Goal: Task Accomplishment & Management: Use online tool/utility

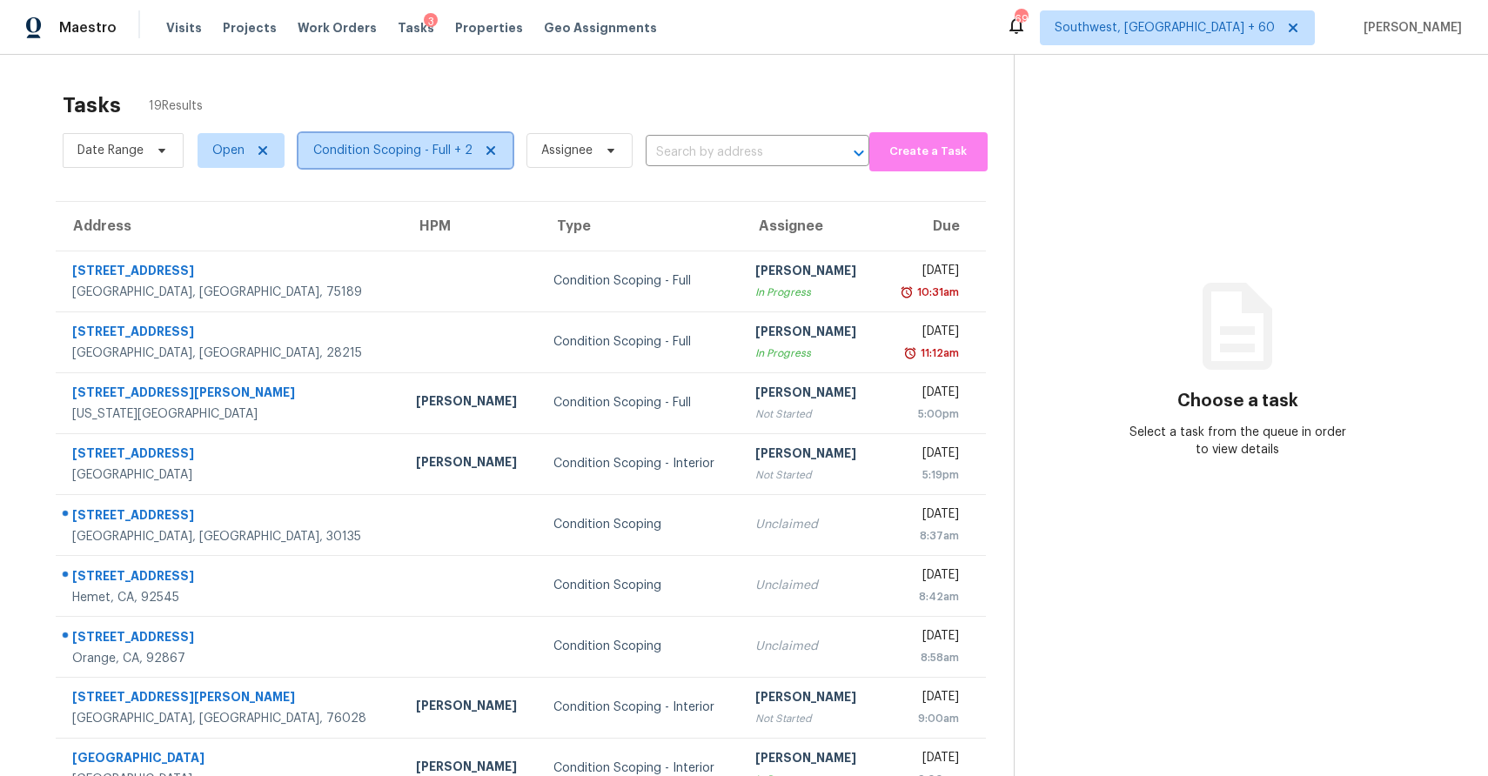
click at [473, 150] on span "Condition Scoping - Full + 2" at bounding box center [406, 150] width 214 height 35
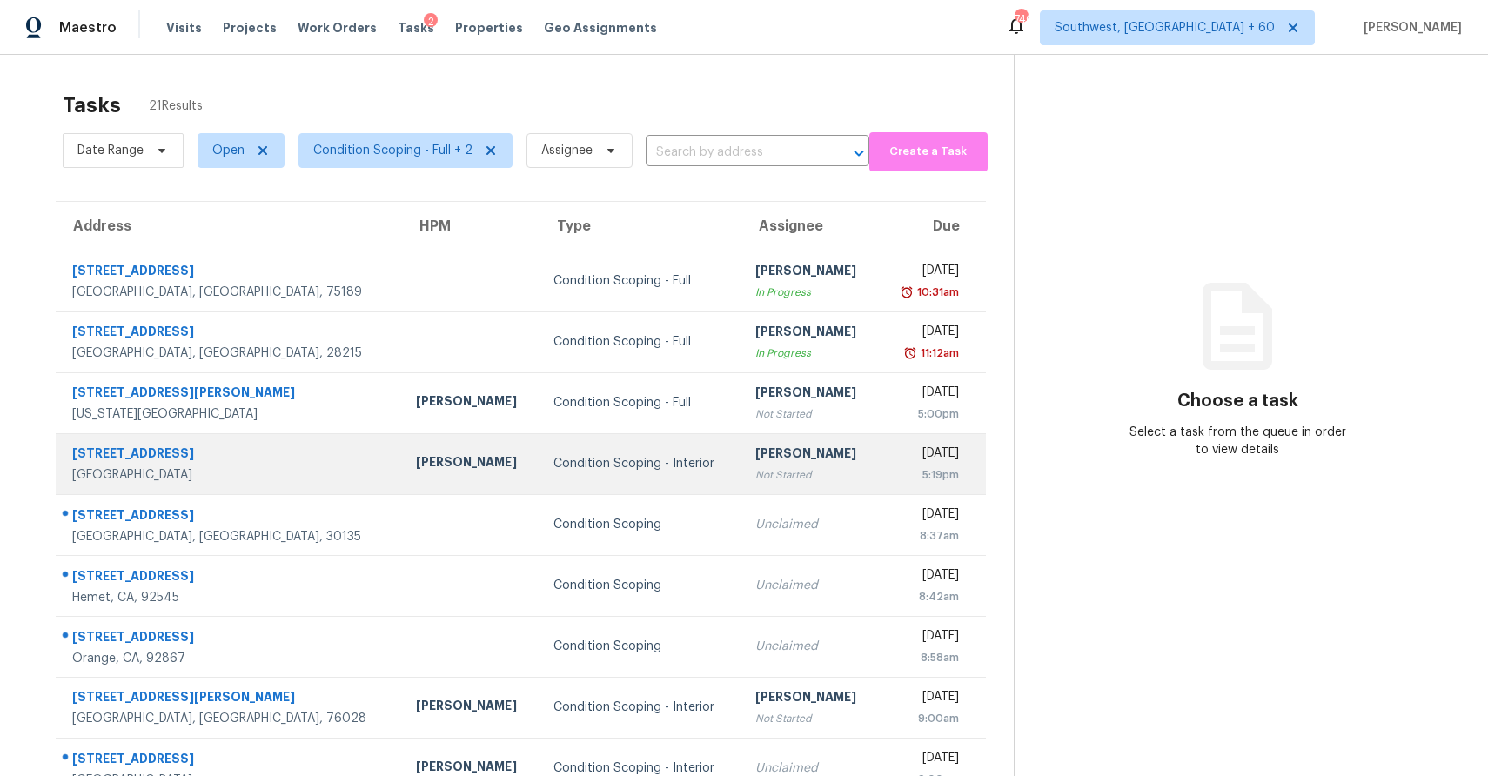
scroll to position [130, 0]
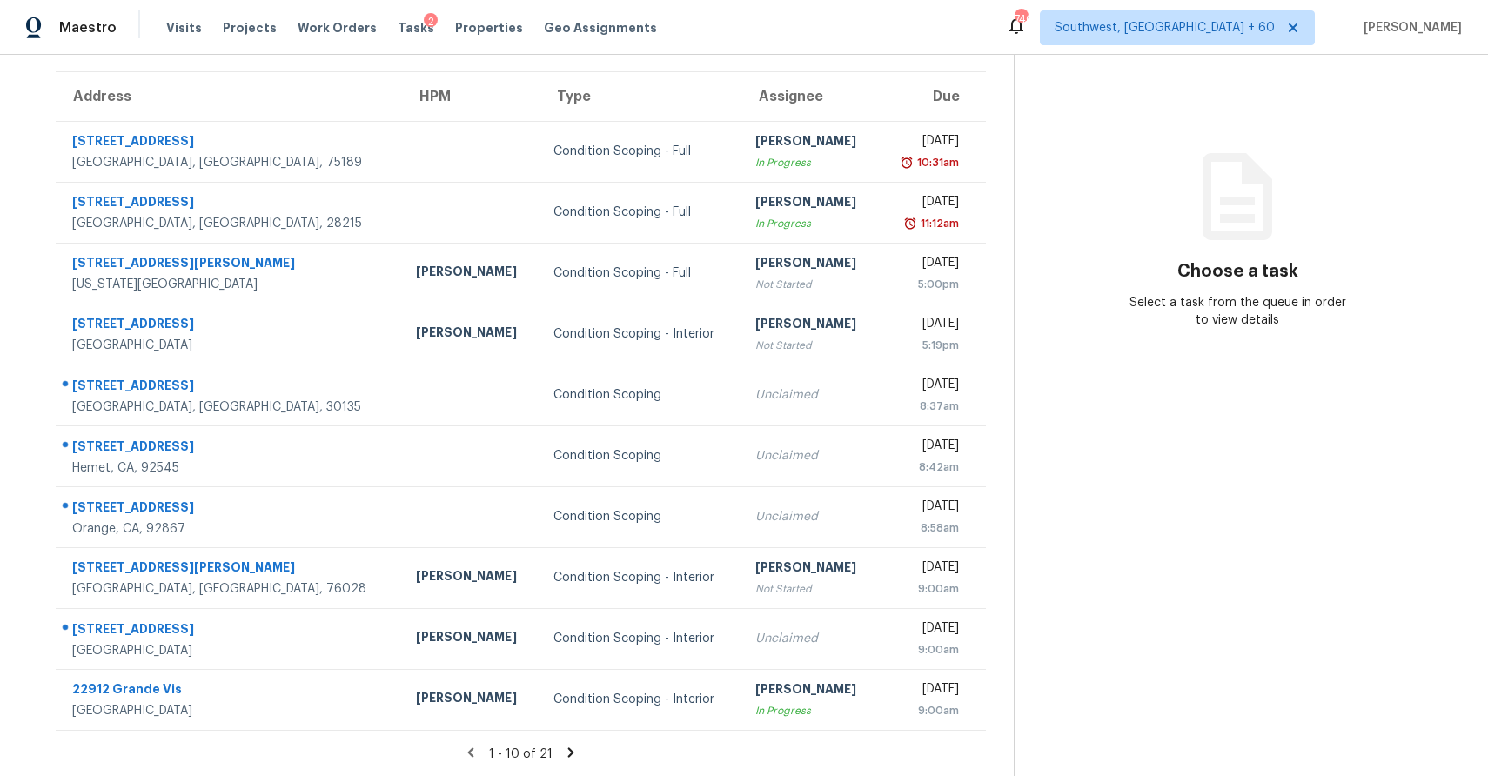
click at [567, 758] on icon at bounding box center [571, 753] width 16 height 16
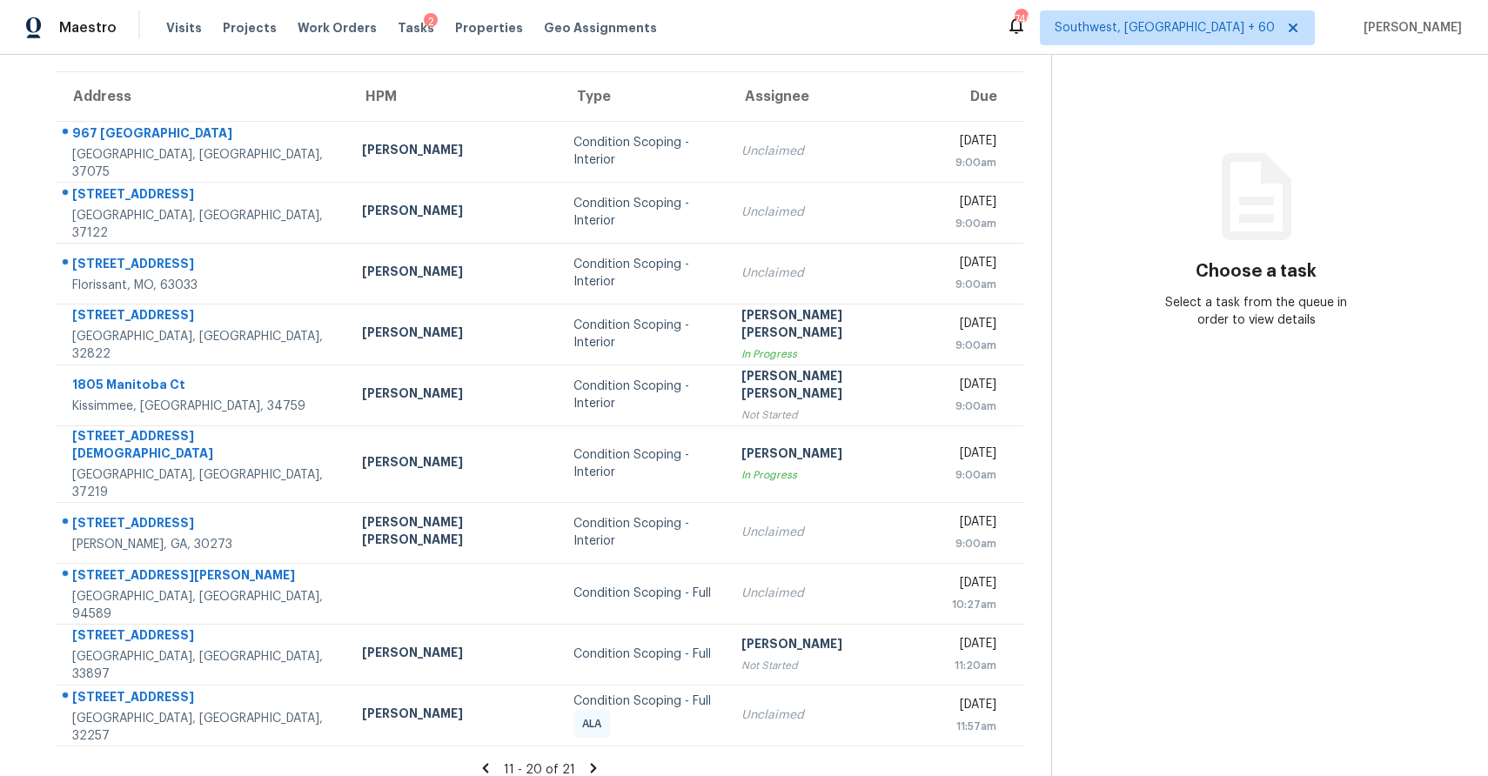
click at [586, 761] on icon at bounding box center [594, 769] width 16 height 16
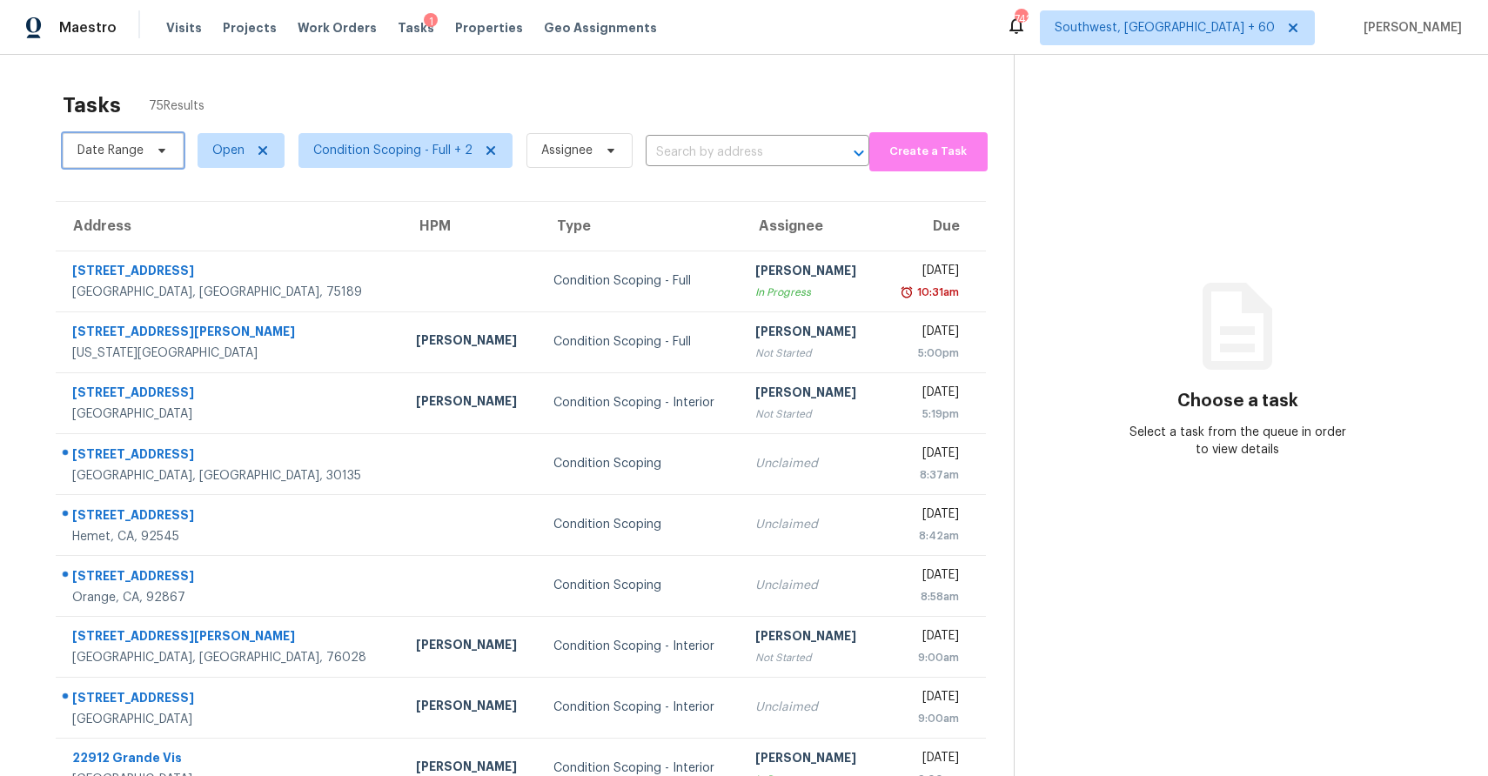
click at [141, 144] on span "Date Range" at bounding box center [110, 150] width 66 height 17
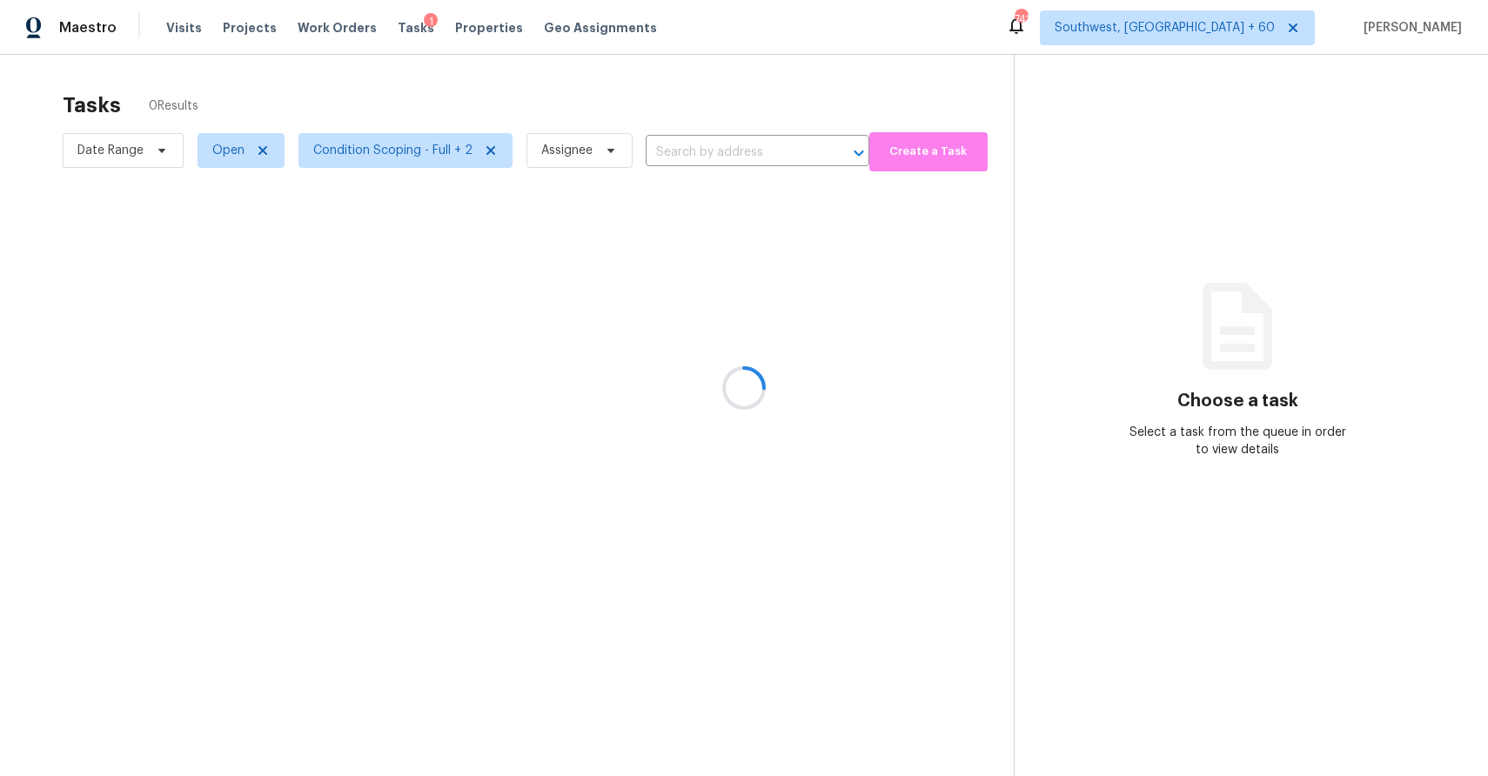
click at [427, 164] on div at bounding box center [744, 388] width 1488 height 776
click at [438, 148] on div at bounding box center [744, 388] width 1488 height 776
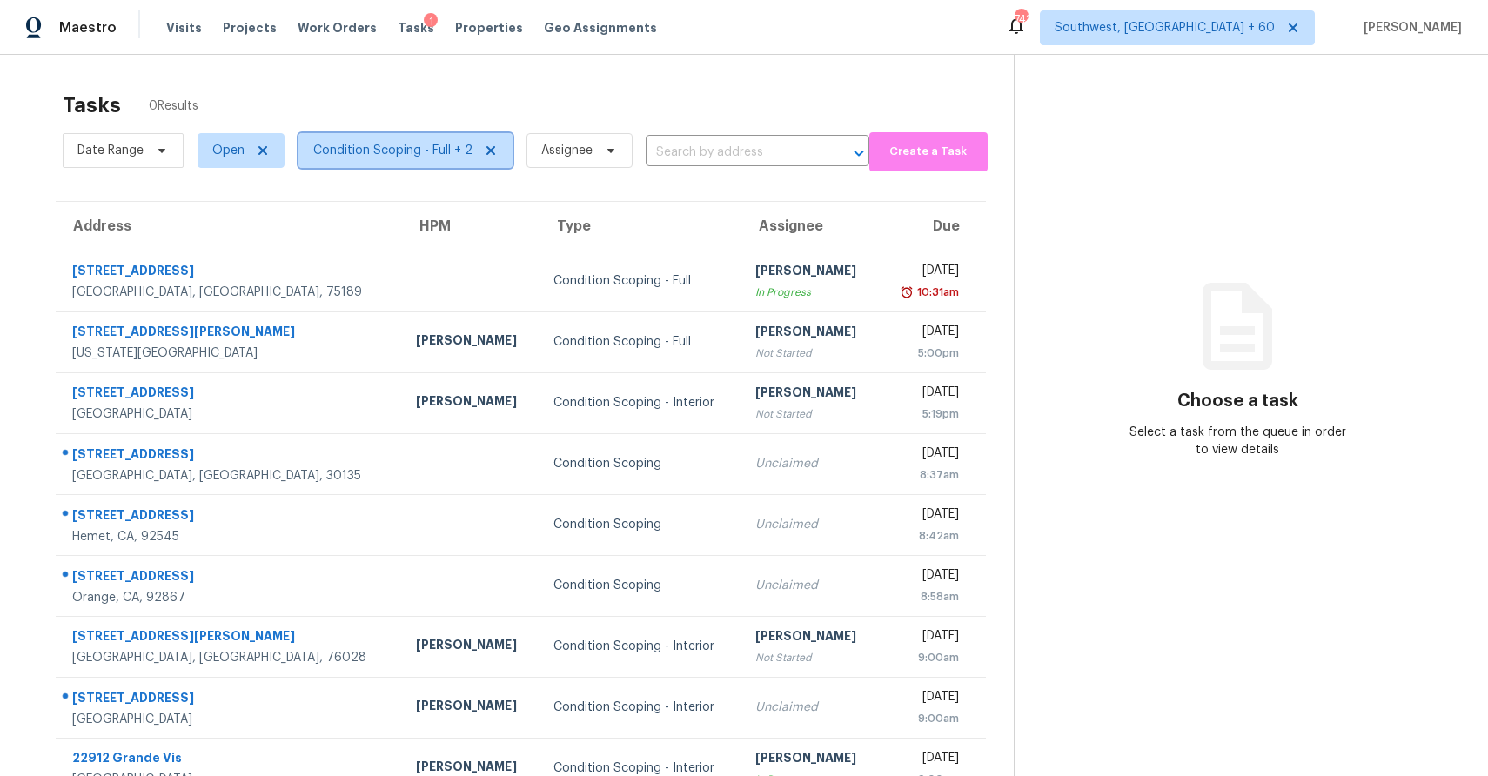
click at [438, 148] on span "Condition Scoping - Full + 2" at bounding box center [392, 150] width 159 height 17
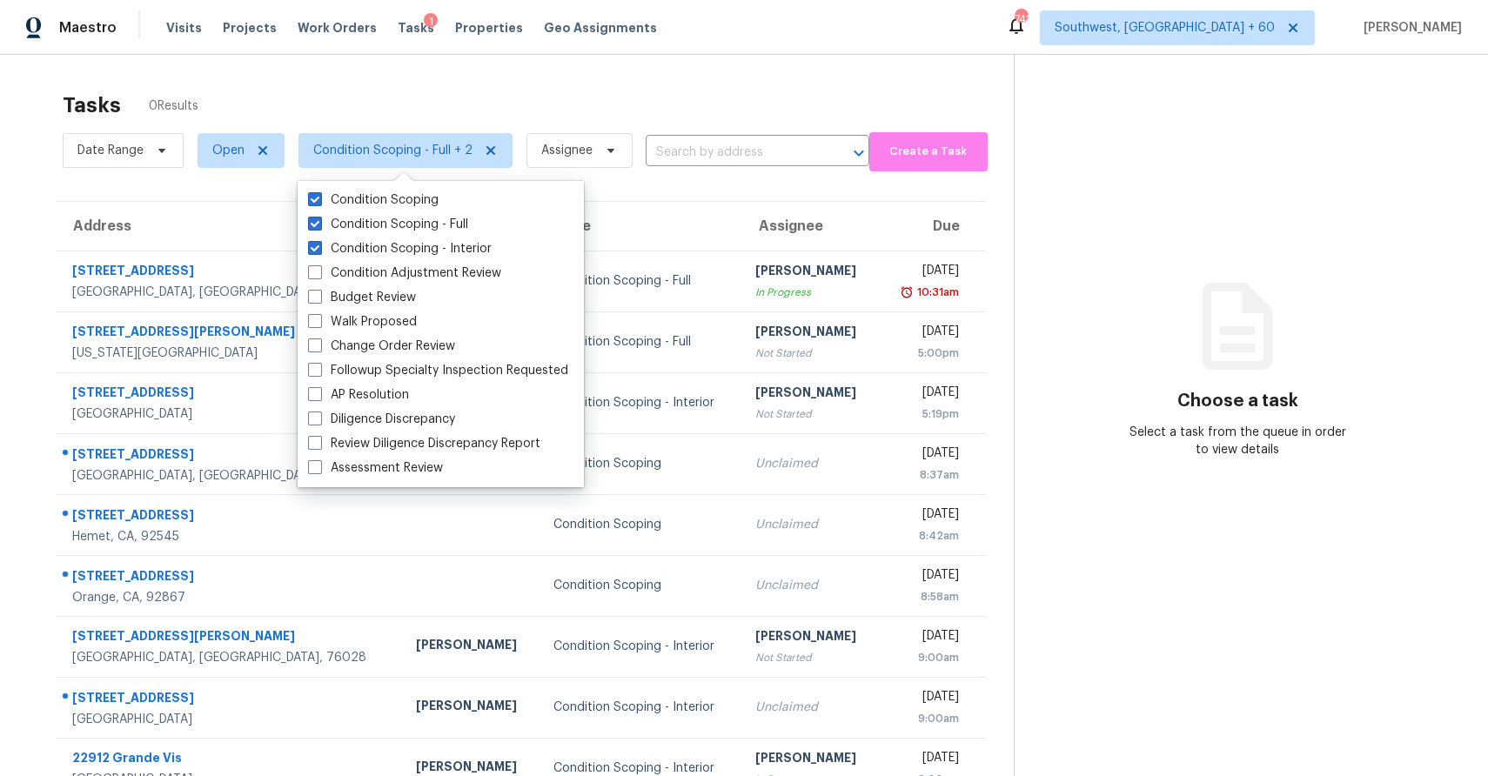
click at [656, 111] on div "Tasks 0 Results" at bounding box center [538, 105] width 951 height 45
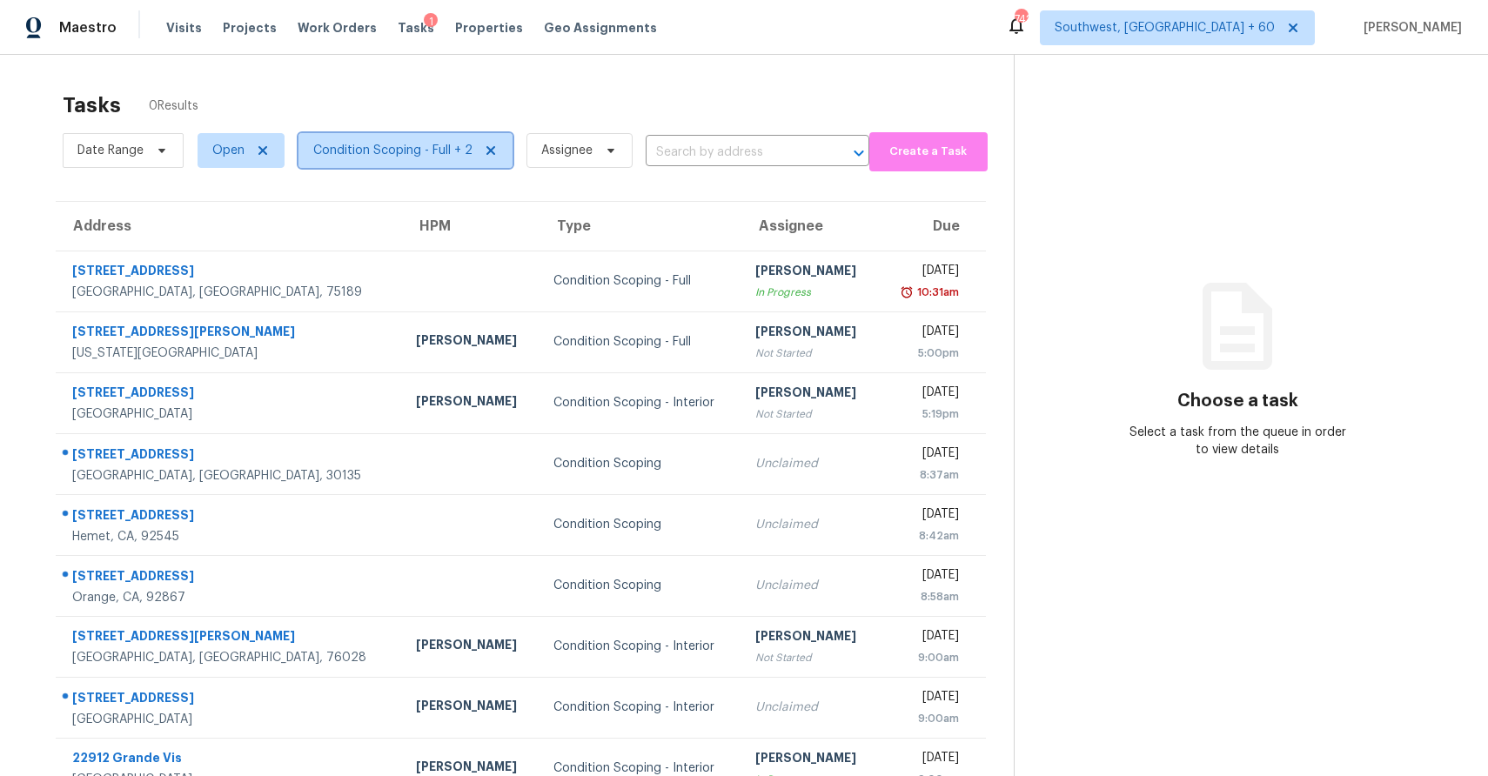
click at [446, 154] on span "Condition Scoping - Full + 2" at bounding box center [392, 150] width 159 height 17
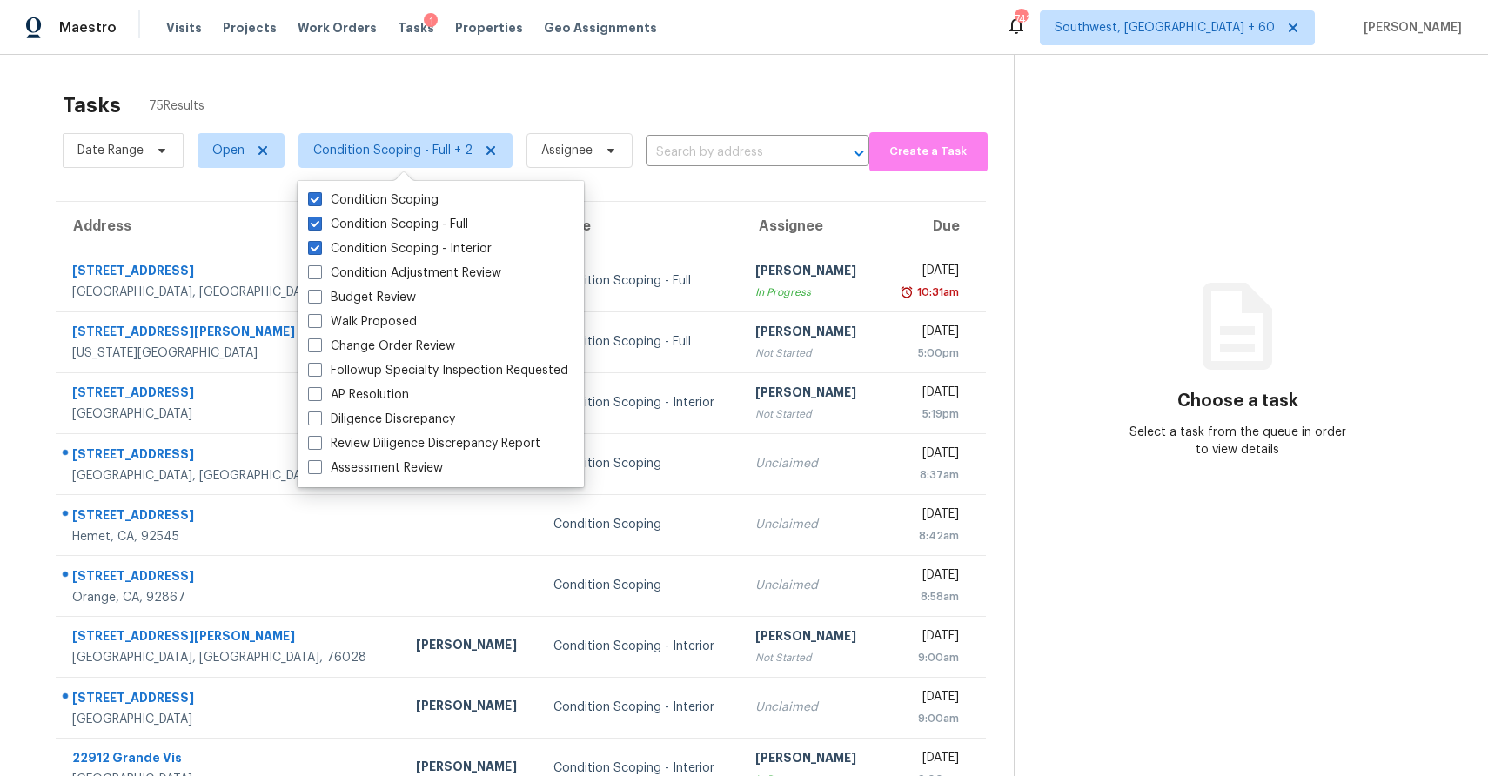
click at [595, 108] on div "Tasks 75 Results" at bounding box center [538, 105] width 951 height 45
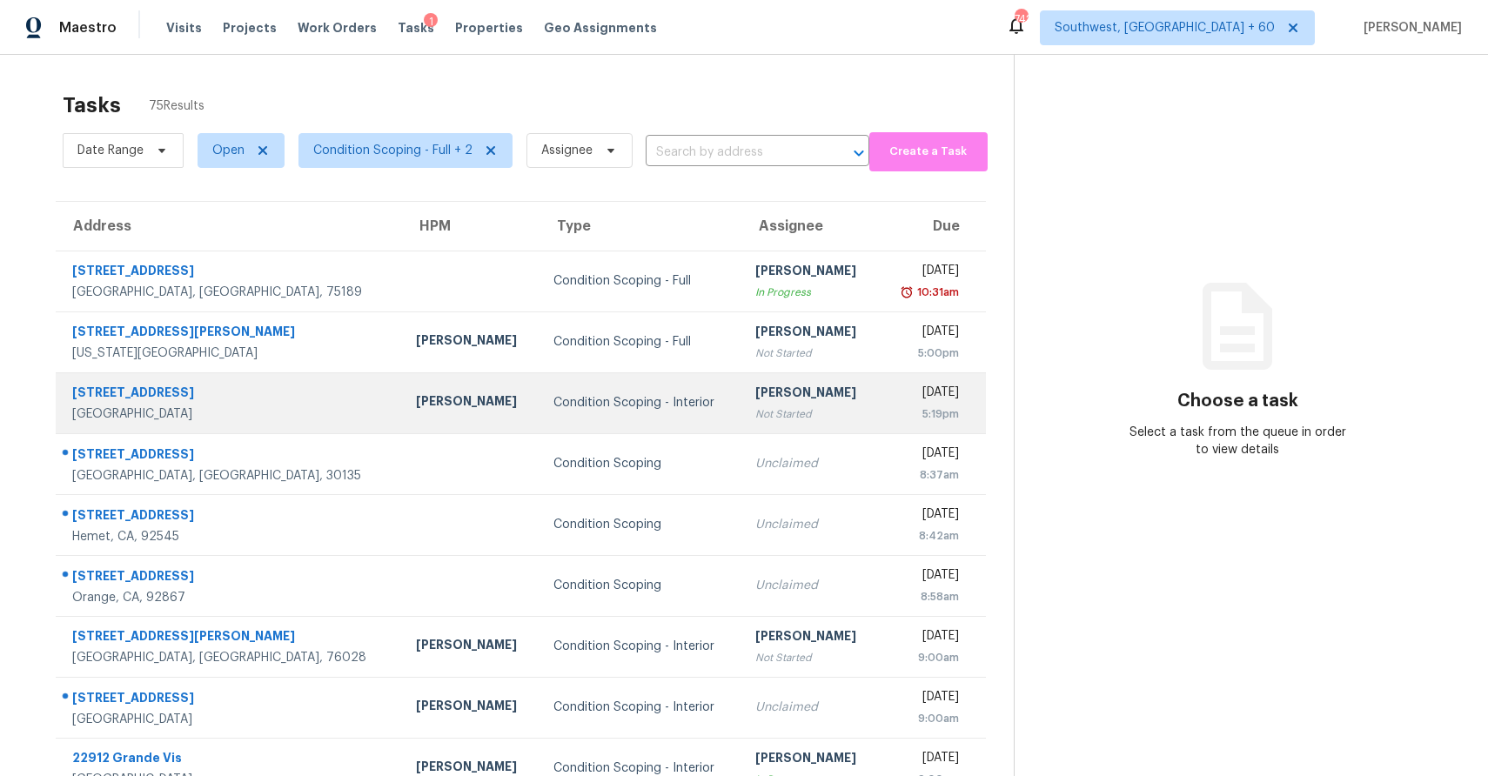
scroll to position [130, 0]
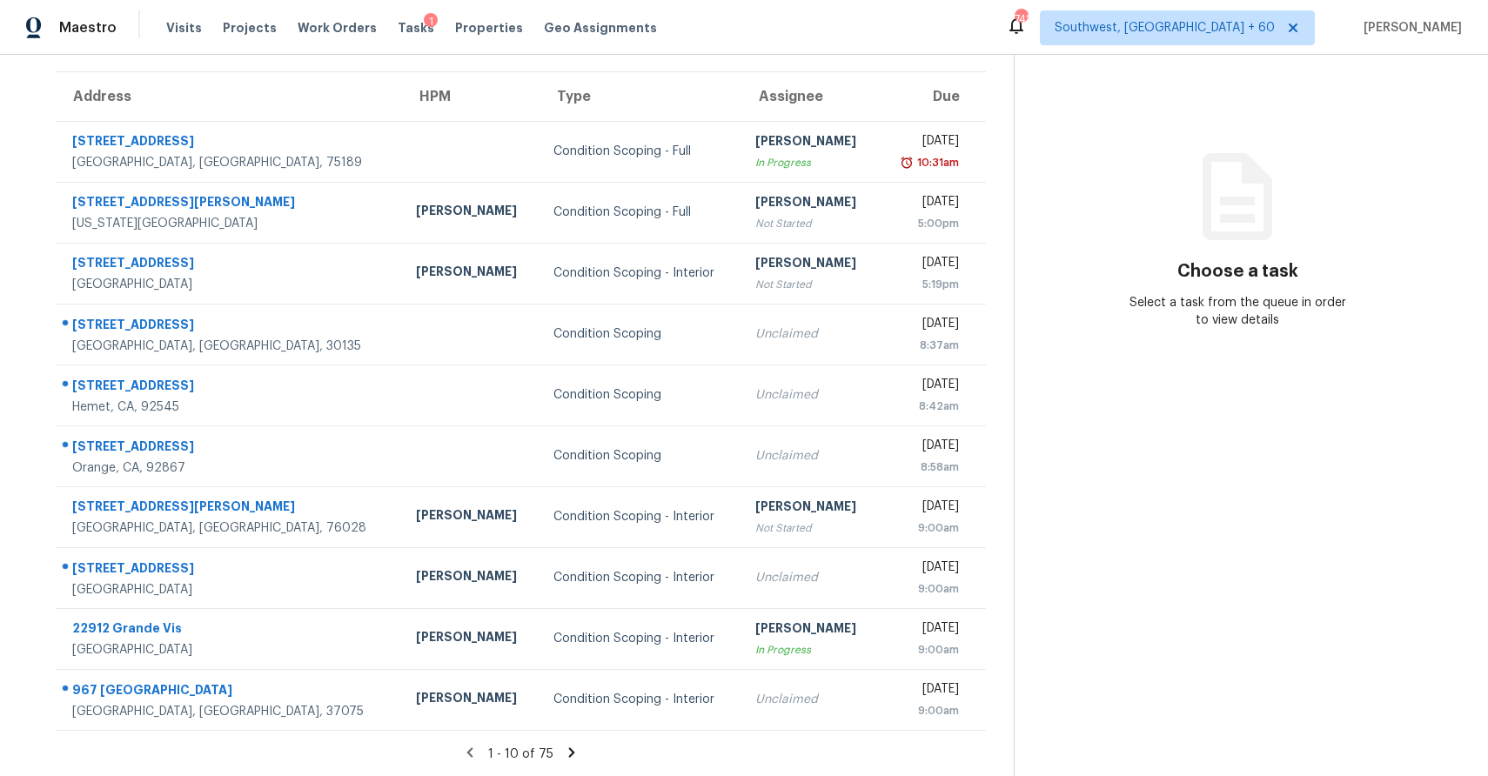
click at [565, 751] on icon at bounding box center [572, 753] width 16 height 16
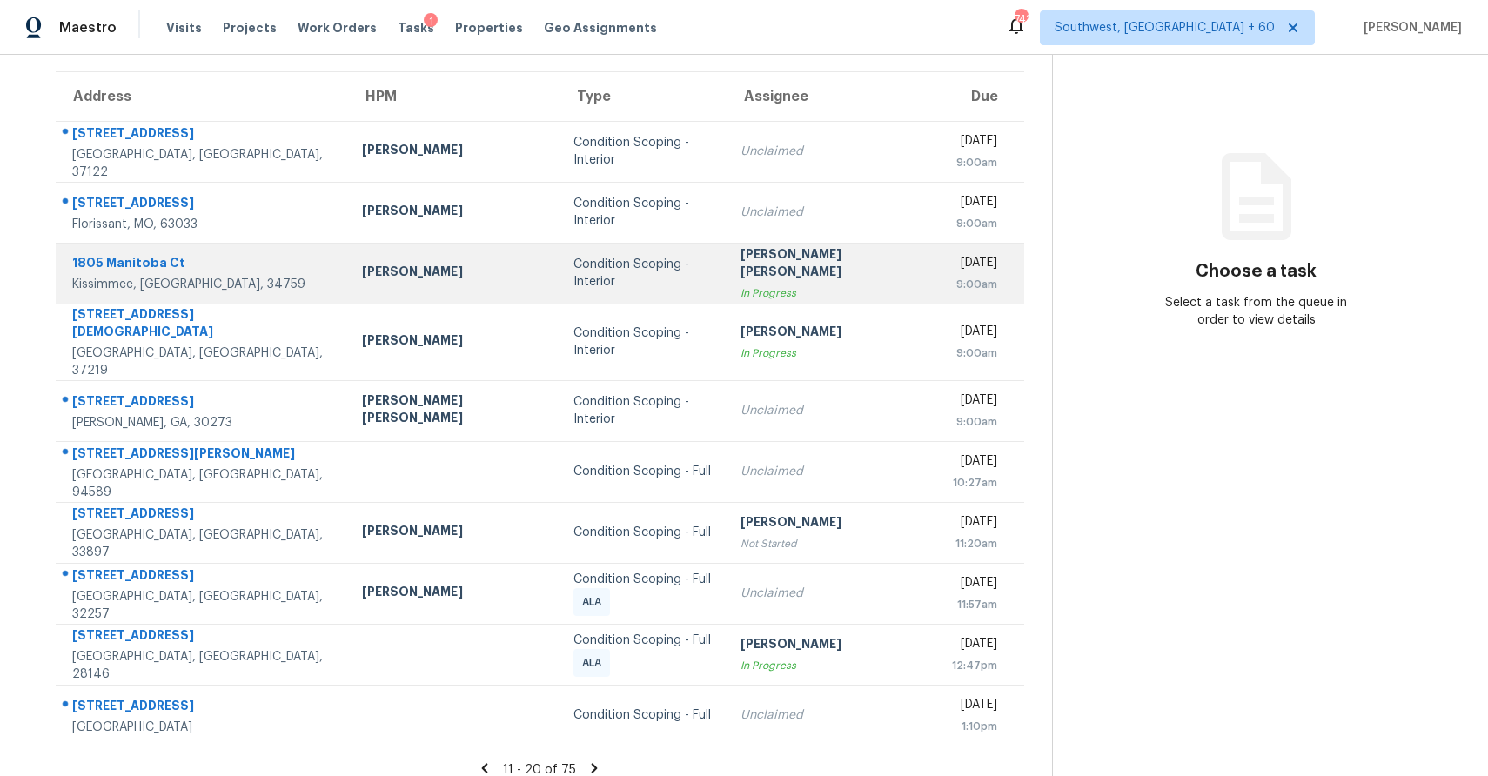
scroll to position [0, 0]
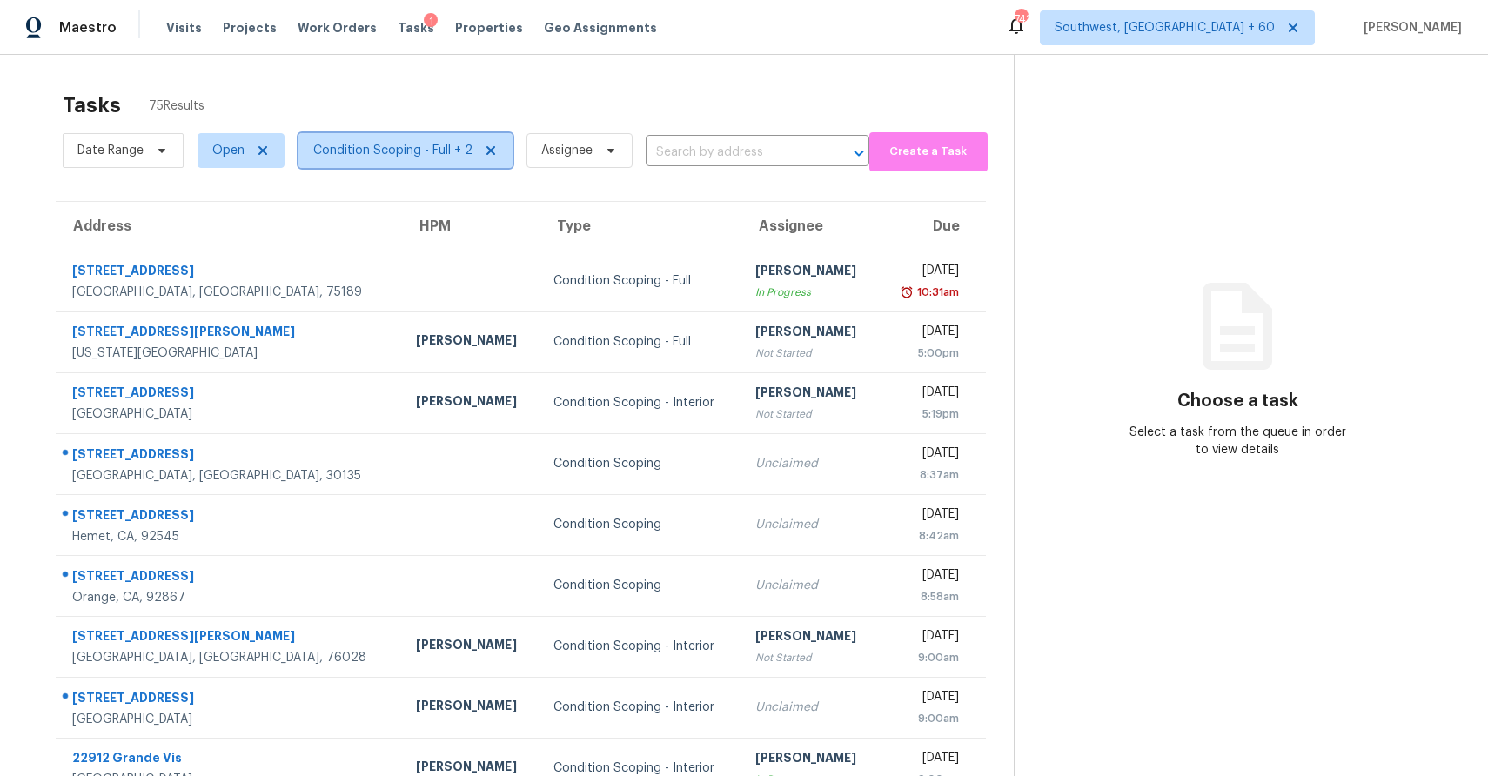
click at [440, 138] on span "Condition Scoping - Full + 2" at bounding box center [406, 150] width 214 height 35
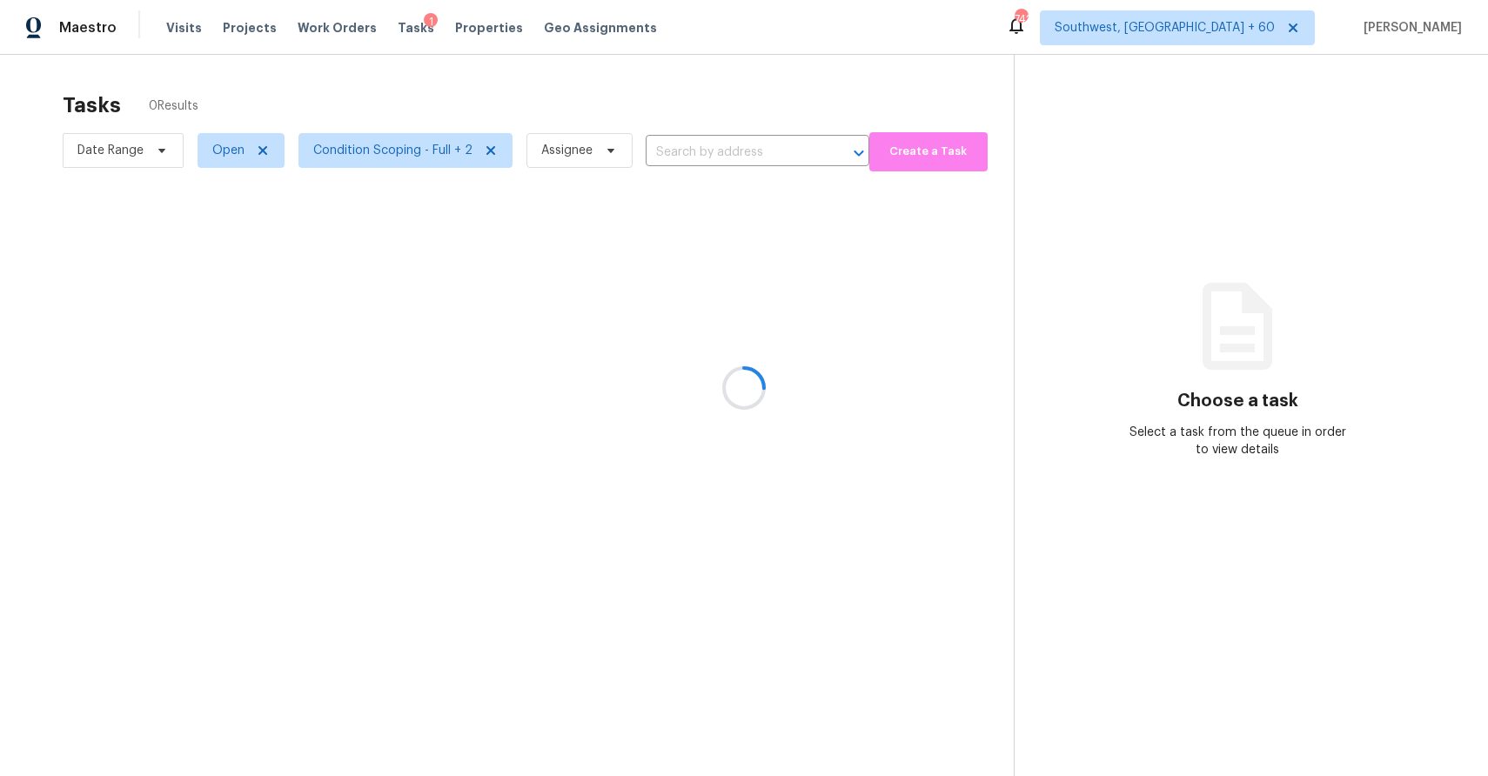
click at [884, 67] on div at bounding box center [744, 388] width 1488 height 776
